Goal: Find specific page/section: Find specific page/section

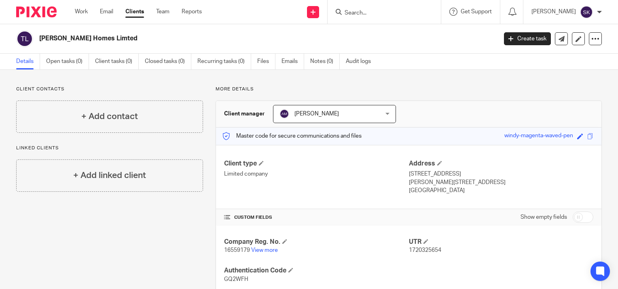
click at [394, 10] on input "Search" at bounding box center [380, 13] width 73 height 7
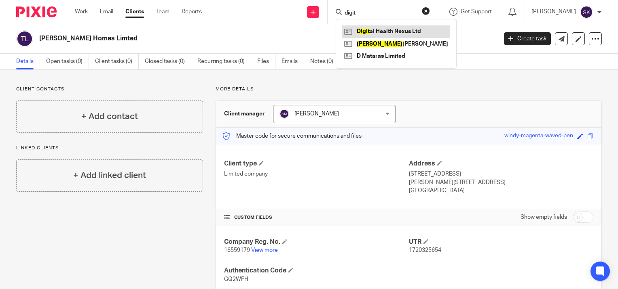
type input "digit"
click at [395, 30] on link at bounding box center [396, 31] width 108 height 12
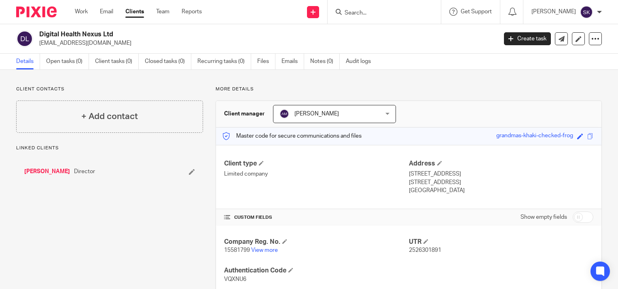
scroll to position [23, 0]
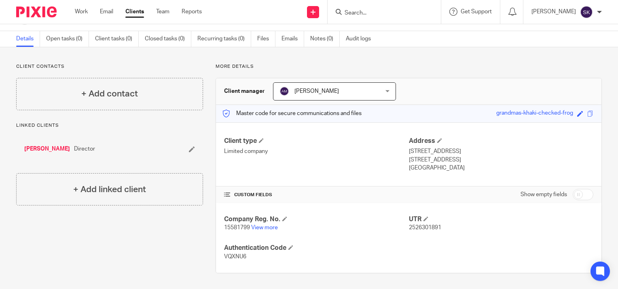
click at [382, 13] on input "Search" at bounding box center [380, 13] width 73 height 7
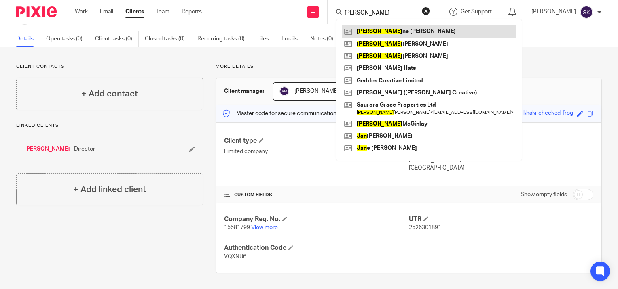
type input "[PERSON_NAME]"
click at [384, 25] on link at bounding box center [428, 31] width 173 height 12
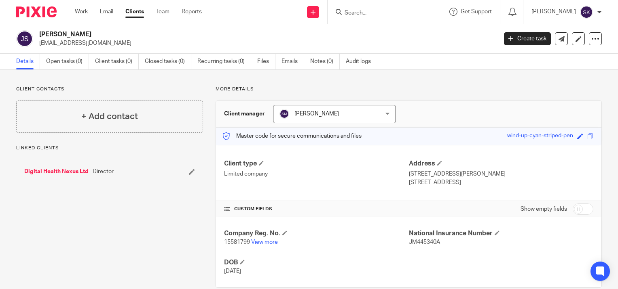
scroll to position [15, 0]
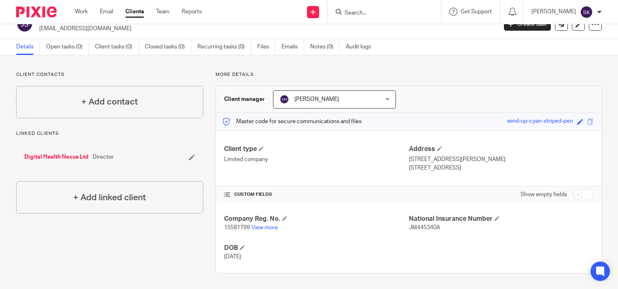
click at [383, 13] on input "Search" at bounding box center [380, 13] width 73 height 7
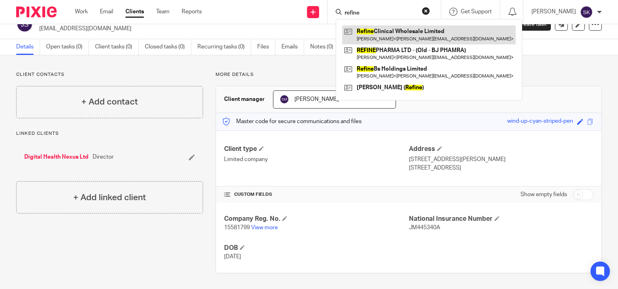
type input "refine"
click at [385, 32] on link at bounding box center [428, 34] width 173 height 19
